Goal: Transaction & Acquisition: Purchase product/service

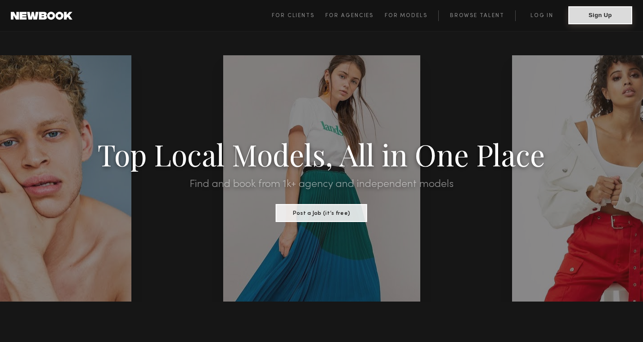
click at [612, 13] on button "Sign Up" at bounding box center [600, 15] width 64 height 18
click at [402, 15] on span "For Models" at bounding box center [405, 15] width 43 height 5
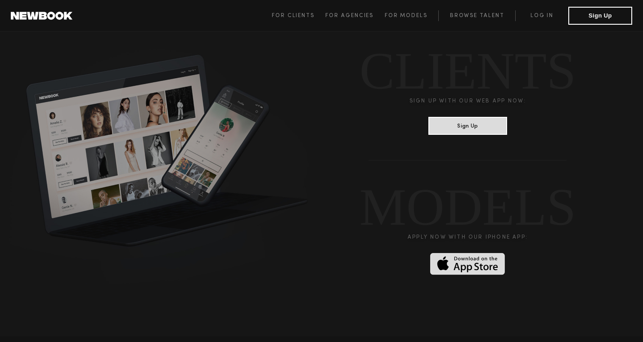
scroll to position [2248, 0]
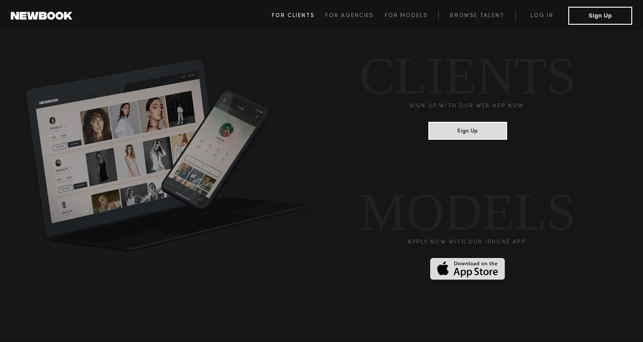
click at [299, 10] on link "For Clients" at bounding box center [299, 15] width 54 height 11
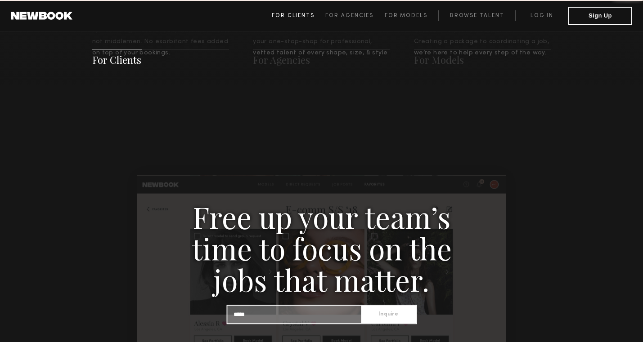
scroll to position [449, 0]
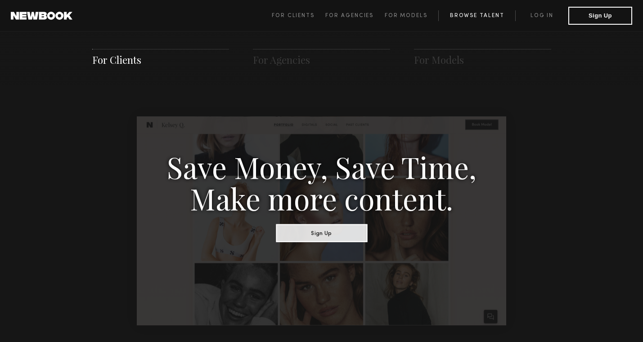
click at [492, 11] on link "Browse Talent" at bounding box center [476, 15] width 77 height 11
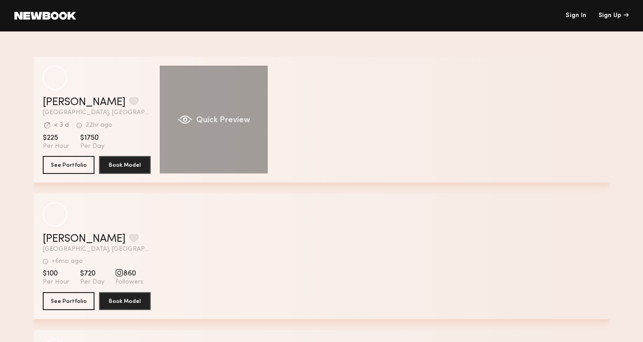
click at [204, 118] on span "Quick Preview" at bounding box center [223, 120] width 54 height 8
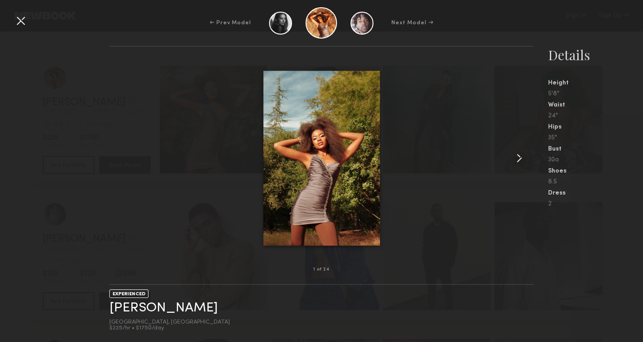
click at [518, 160] on common-icon at bounding box center [519, 158] width 14 height 14
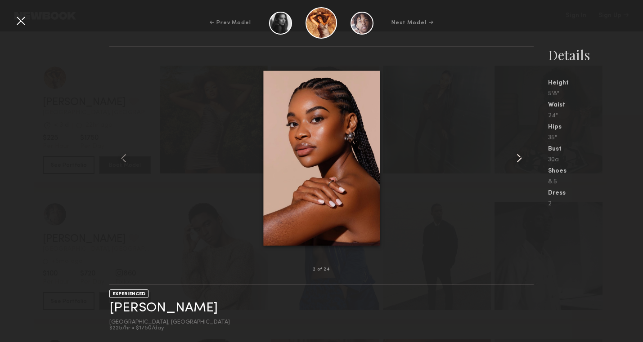
click at [518, 160] on common-icon at bounding box center [519, 158] width 14 height 14
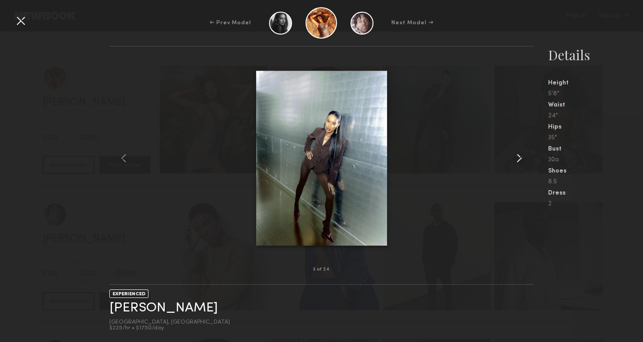
click at [518, 160] on common-icon at bounding box center [519, 158] width 14 height 14
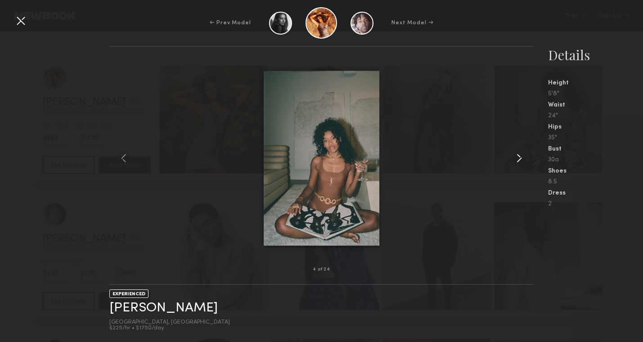
click at [518, 160] on common-icon at bounding box center [519, 158] width 14 height 14
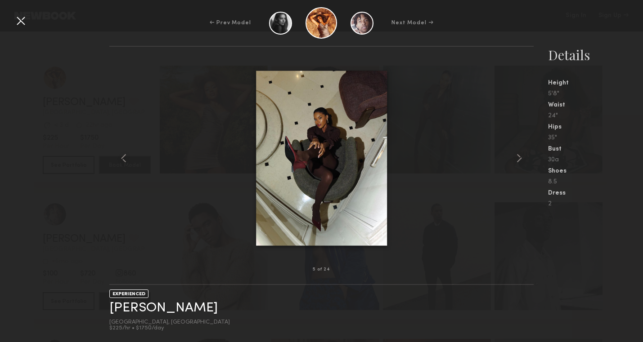
click at [425, 137] on div at bounding box center [321, 158] width 424 height 194
click at [17, 17] on div at bounding box center [20, 20] width 14 height 14
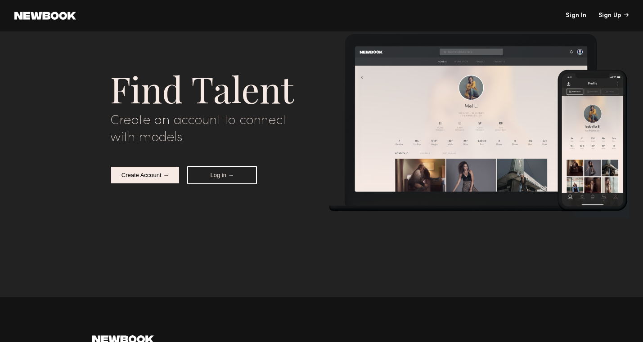
scroll to position [2861, 0]
